Goal: Transaction & Acquisition: Purchase product/service

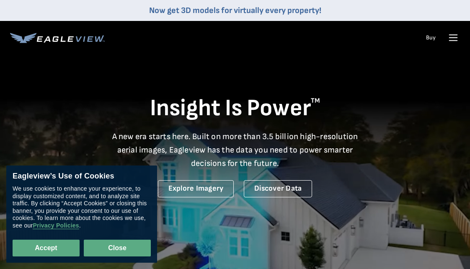
click at [127, 251] on button "Close" at bounding box center [117, 248] width 67 height 17
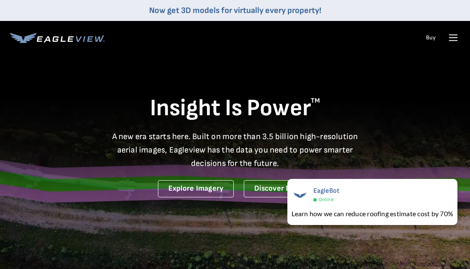
click at [455, 36] on icon at bounding box center [453, 37] width 13 height 13
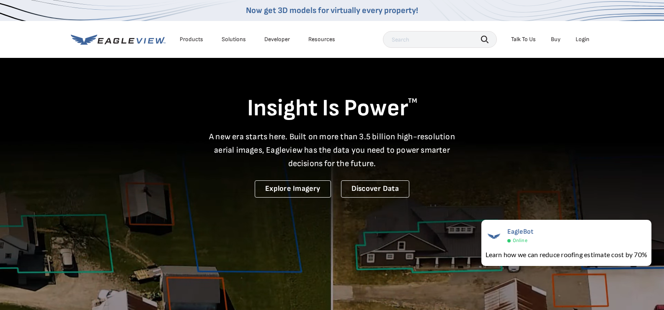
click at [470, 40] on div "Login" at bounding box center [583, 40] width 14 height 8
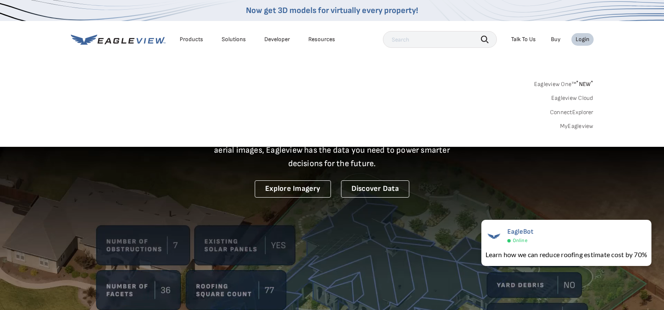
click at [470, 129] on link "MyEagleview" at bounding box center [577, 126] width 34 height 8
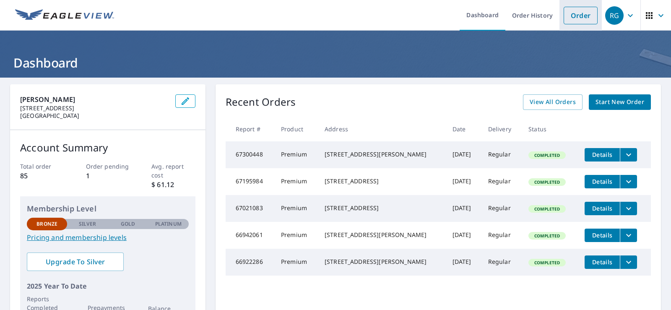
click at [568, 23] on link "Order" at bounding box center [580, 16] width 34 height 18
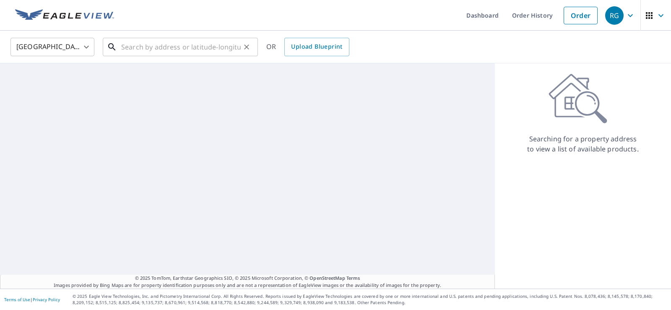
click at [198, 49] on input "text" at bounding box center [180, 46] width 119 height 23
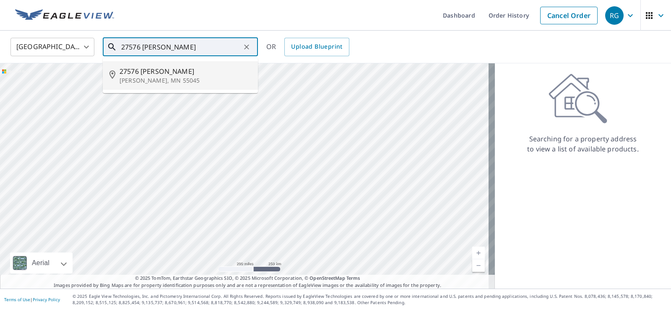
click at [181, 75] on div "27576 Olinda Trl Lindstrom, MN 55045" at bounding box center [185, 75] width 132 height 18
type input "27576 Olinda Trl Lindstrom, MN 55045"
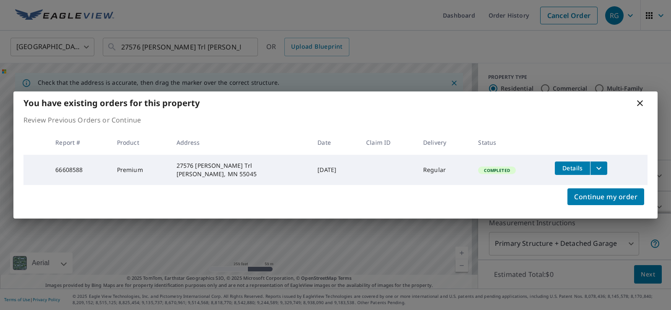
click at [599, 166] on icon "filesDropdownBtn-66608588" at bounding box center [598, 168] width 10 height 10
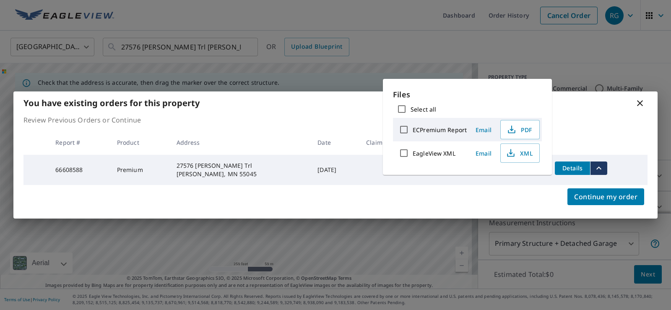
click at [599, 166] on icon "filesDropdownBtn-66608588" at bounding box center [598, 168] width 10 height 10
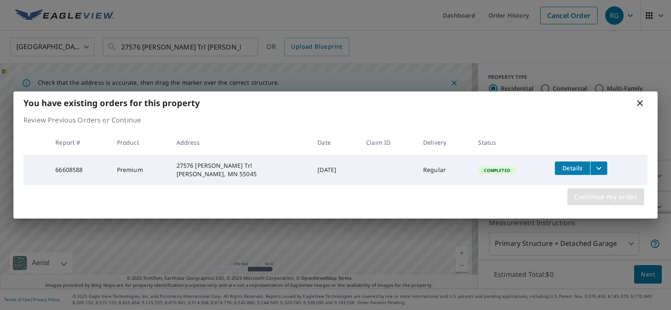
click at [604, 200] on span "Continue my order" at bounding box center [605, 197] width 63 height 12
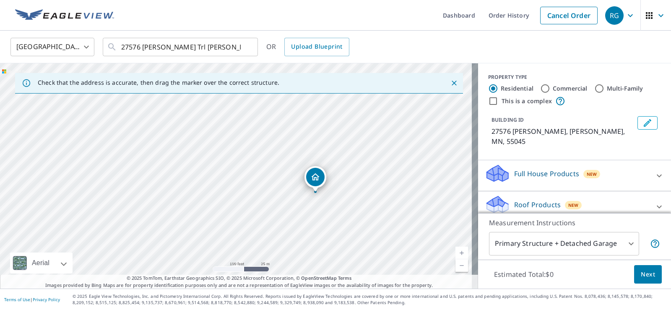
drag, startPoint x: 145, startPoint y: 168, endPoint x: 225, endPoint y: 187, distance: 83.3
click at [225, 187] on div "27576 Olinda Trl Lindstrom, MN 55045" at bounding box center [239, 175] width 478 height 225
click at [172, 195] on div "27576 Olinda Trl Lindstrom, MN 55045" at bounding box center [239, 175] width 478 height 225
click at [531, 201] on div "Roof Products New" at bounding box center [567, 206] width 164 height 24
click at [624, 197] on div "Roof Products New" at bounding box center [569, 206] width 169 height 24
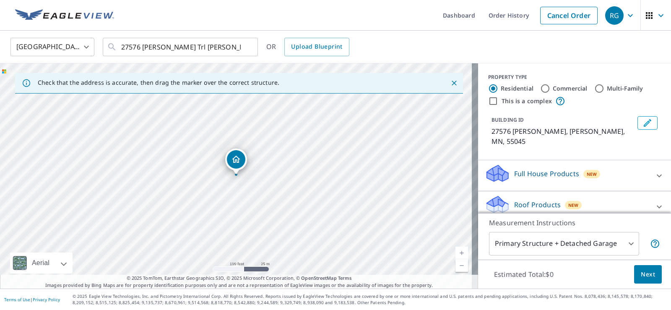
scroll to position [61, 0]
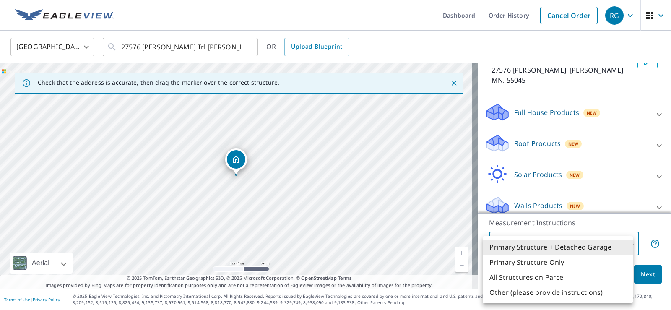
click at [616, 241] on body "RG RG Dashboard Order History Cancel Order RG United States US ​ 27576 Olinda T…" at bounding box center [335, 155] width 671 height 310
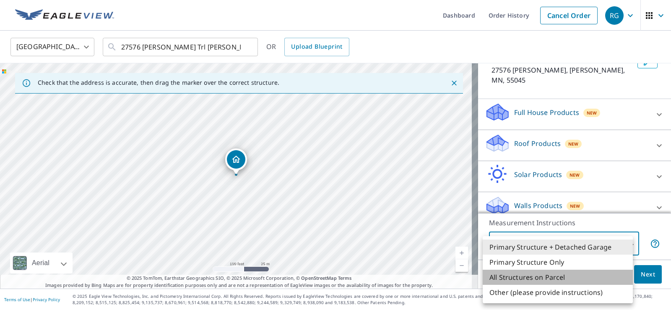
click at [578, 275] on li "All Structures on Parcel" at bounding box center [557, 276] width 150 height 15
type input "3"
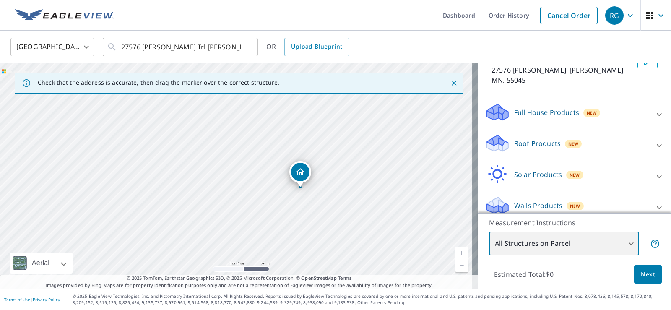
drag, startPoint x: 119, startPoint y: 145, endPoint x: 184, endPoint y: 158, distance: 65.3
click at [184, 158] on div "27576 Olinda Trl Lindstrom, MN 55045" at bounding box center [239, 175] width 478 height 225
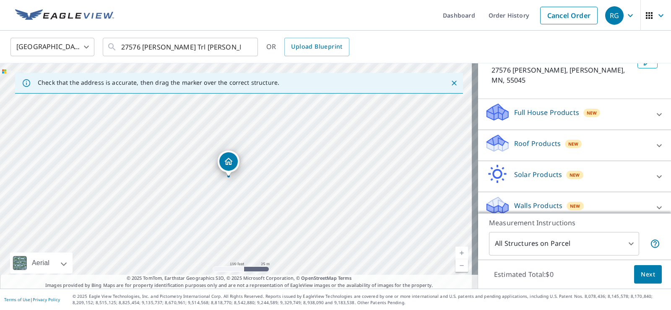
drag, startPoint x: 299, startPoint y: 168, endPoint x: 228, endPoint y: 157, distance: 72.5
drag, startPoint x: 236, startPoint y: 155, endPoint x: 153, endPoint y: 166, distance: 84.2
click at [536, 140] on p "Roof Products" at bounding box center [537, 143] width 47 height 10
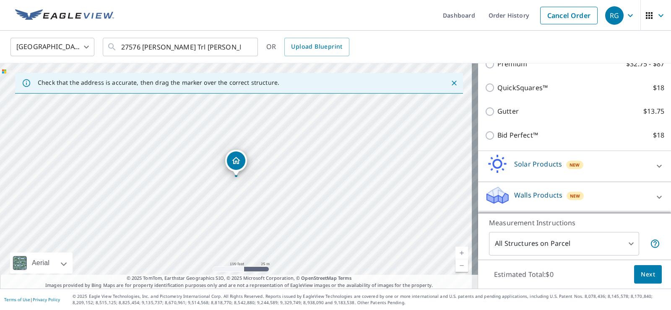
scroll to position [124, 0]
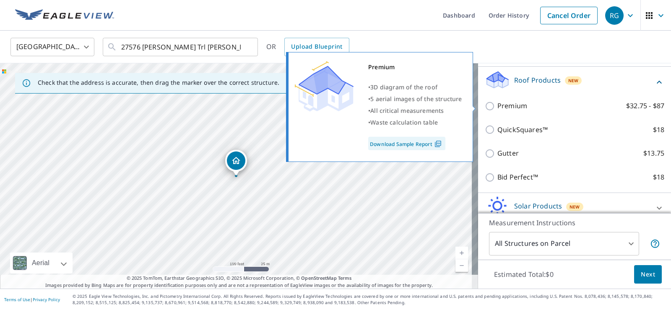
click at [485, 105] on input "Premium $32.75 - $87" at bounding box center [491, 106] width 13 height 10
checkbox input "true"
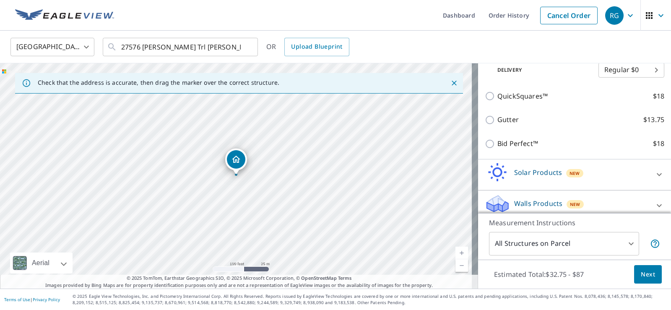
scroll to position [194, 0]
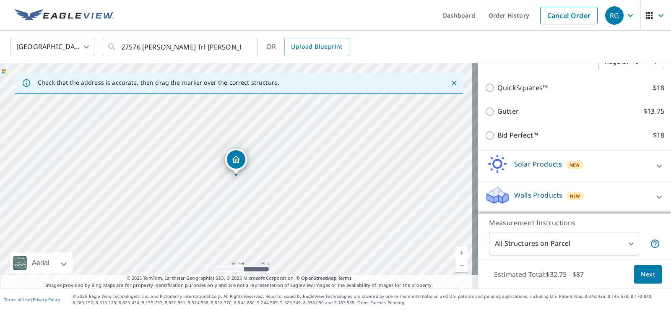
click at [640, 272] on span "Next" at bounding box center [647, 274] width 14 height 10
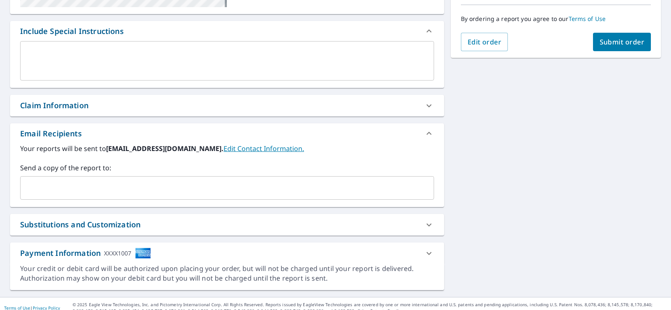
scroll to position [218, 0]
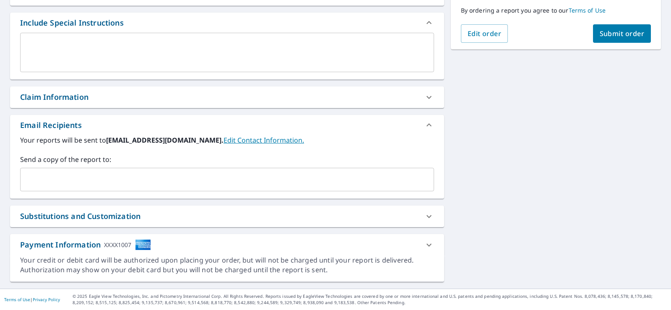
click at [132, 174] on input "text" at bounding box center [221, 179] width 394 height 16
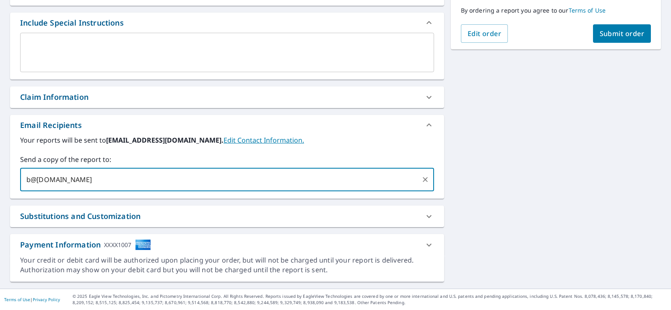
type input "b@gregorycontracting.com"
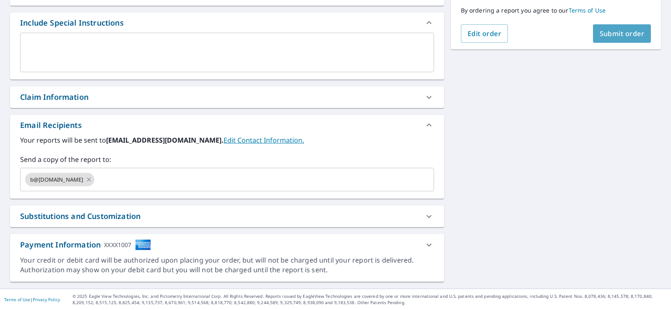
click at [599, 34] on span "Submit order" at bounding box center [621, 33] width 45 height 9
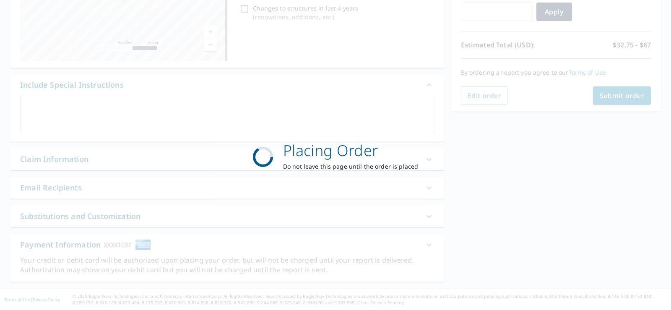
scroll to position [156, 0]
